Goal: Information Seeking & Learning: Learn about a topic

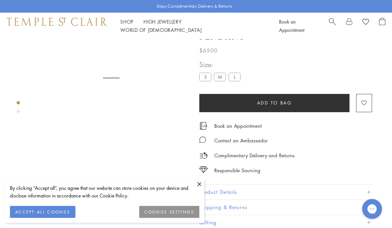
scroll to position [39, 0]
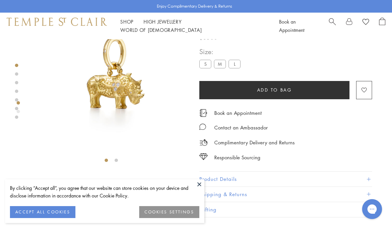
click at [222, 64] on label "M" at bounding box center [220, 64] width 12 height 8
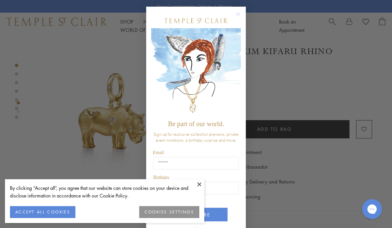
click at [241, 15] on circle "Close dialog" at bounding box center [238, 14] width 8 height 8
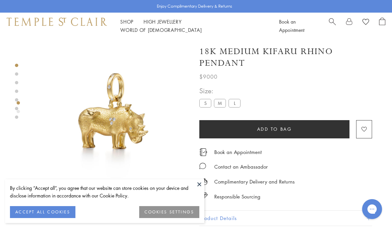
click at [238, 106] on label "L" at bounding box center [234, 103] width 12 height 8
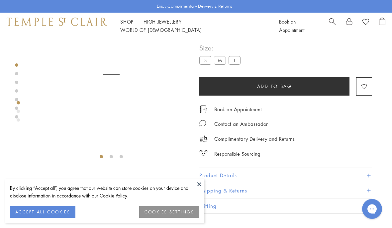
scroll to position [43, 0]
click at [248, 174] on button "Product Details" at bounding box center [285, 175] width 173 height 15
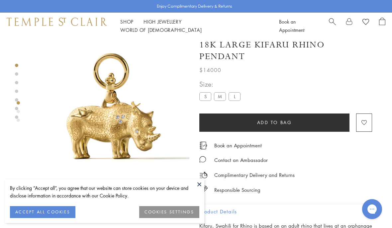
scroll to position [5, 0]
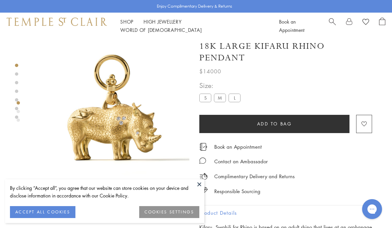
click at [109, 134] on img at bounding box center [112, 112] width 156 height 156
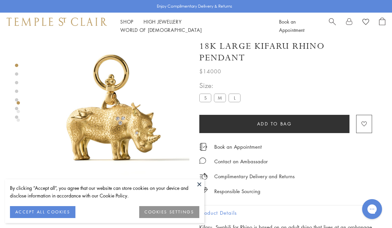
click at [111, 126] on img at bounding box center [111, 112] width 156 height 156
click at [111, 127] on img at bounding box center [111, 112] width 156 height 156
click at [181, 139] on img at bounding box center [112, 112] width 156 height 156
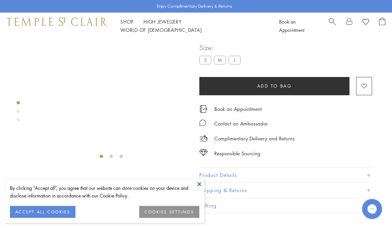
scroll to position [39, 0]
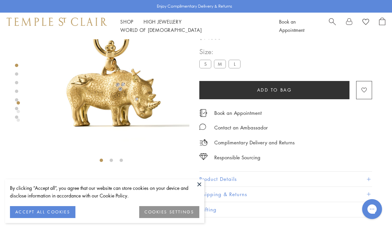
click at [127, 25] on link "Shop Shop" at bounding box center [126, 21] width 13 height 7
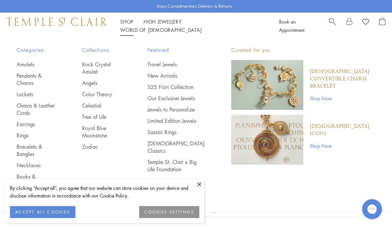
click at [175, 113] on link "Jewels to Personalize" at bounding box center [175, 109] width 57 height 7
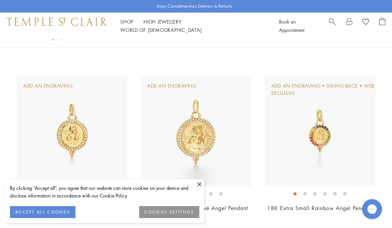
scroll to position [723, 0]
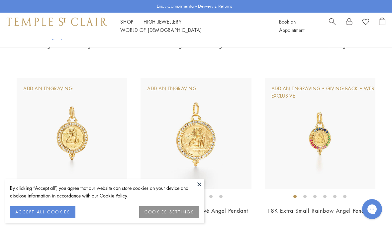
click at [330, 25] on span "Search" at bounding box center [332, 21] width 7 height 7
click at [45, 56] on input "search" at bounding box center [199, 53] width 339 height 8
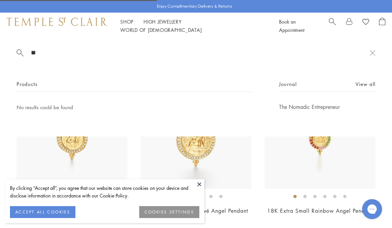
type input "*"
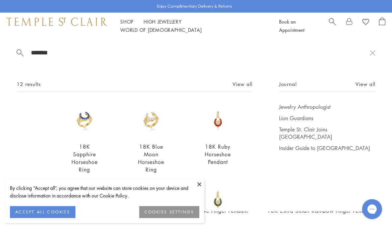
scroll to position [0, 0]
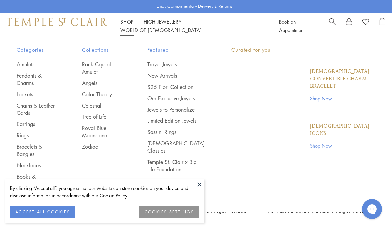
type input "******"
click at [123, 25] on link "Shop Shop" at bounding box center [126, 21] width 13 height 7
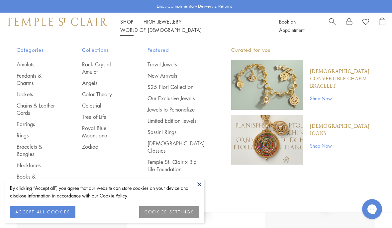
scroll to position [22, 0]
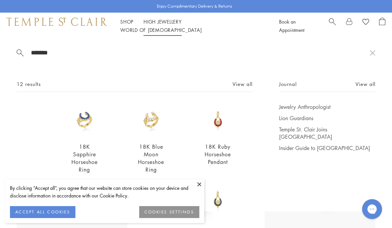
click at [165, 25] on link "High Jewellery High Jewellery" at bounding box center [162, 21] width 38 height 7
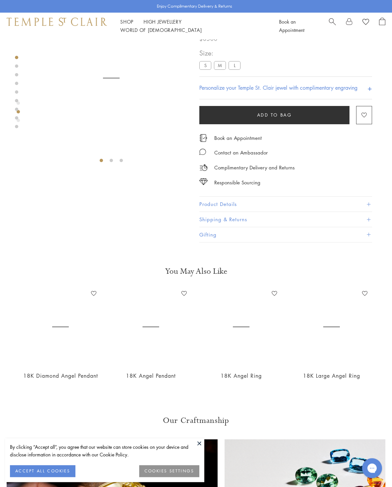
scroll to position [39, 0]
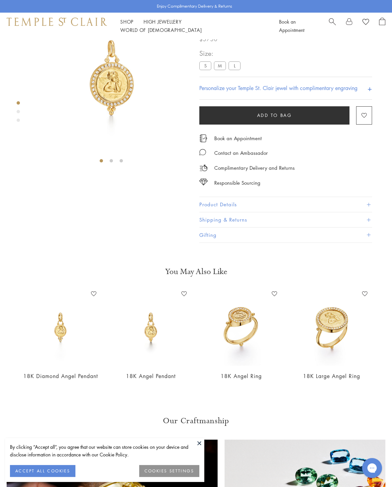
scroll to position [39, 0]
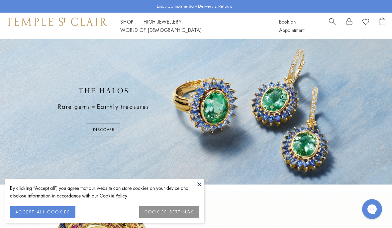
click at [198, 113] on div at bounding box center [196, 111] width 392 height 145
click at [332, 31] on link "Search" at bounding box center [332, 26] width 7 height 17
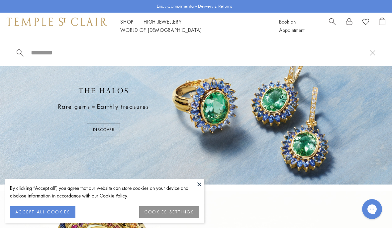
click at [49, 56] on input "search" at bounding box center [199, 53] width 339 height 8
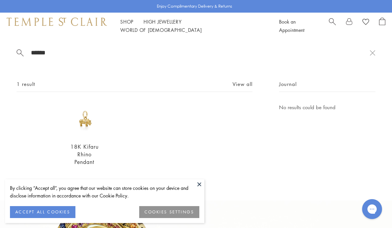
type input "*****"
click at [97, 130] on img at bounding box center [85, 120] width 34 height 34
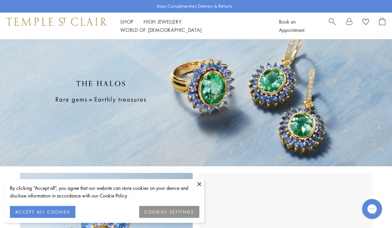
click at [57, 218] on button "ACCEPT ALL COOKIES" at bounding box center [42, 212] width 65 height 12
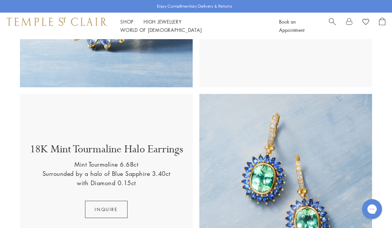
scroll to position [259, 0]
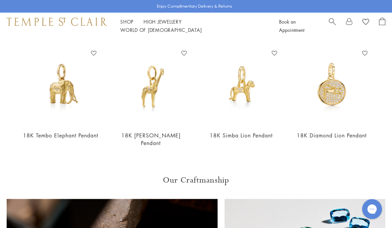
scroll to position [256, 0]
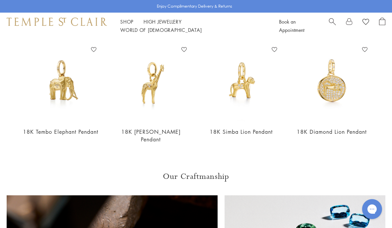
click at [144, 93] on img at bounding box center [150, 83] width 77 height 77
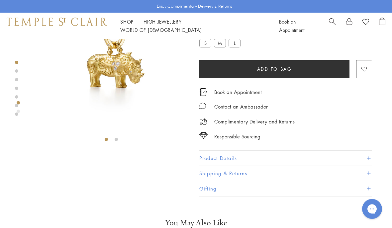
scroll to position [57, 0]
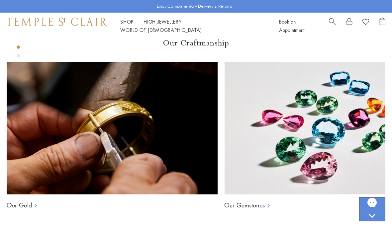
scroll to position [165, 0]
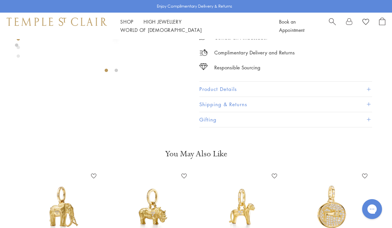
scroll to position [135, 0]
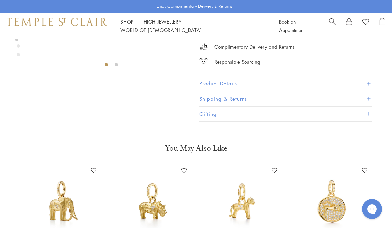
click at [253, 83] on button "Product Details" at bounding box center [285, 83] width 173 height 15
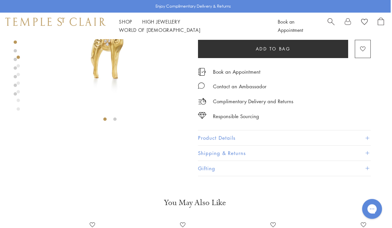
scroll to position [80, 1]
click at [330, 135] on button "Product Details" at bounding box center [284, 138] width 173 height 15
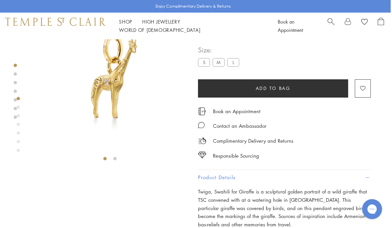
scroll to position [39, 1]
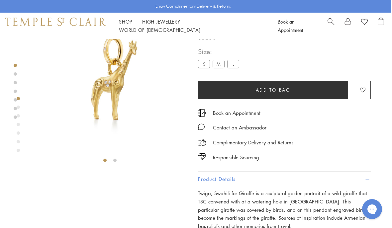
click at [123, 124] on img at bounding box center [110, 78] width 156 height 156
